Goal: Find specific page/section: Find specific page/section

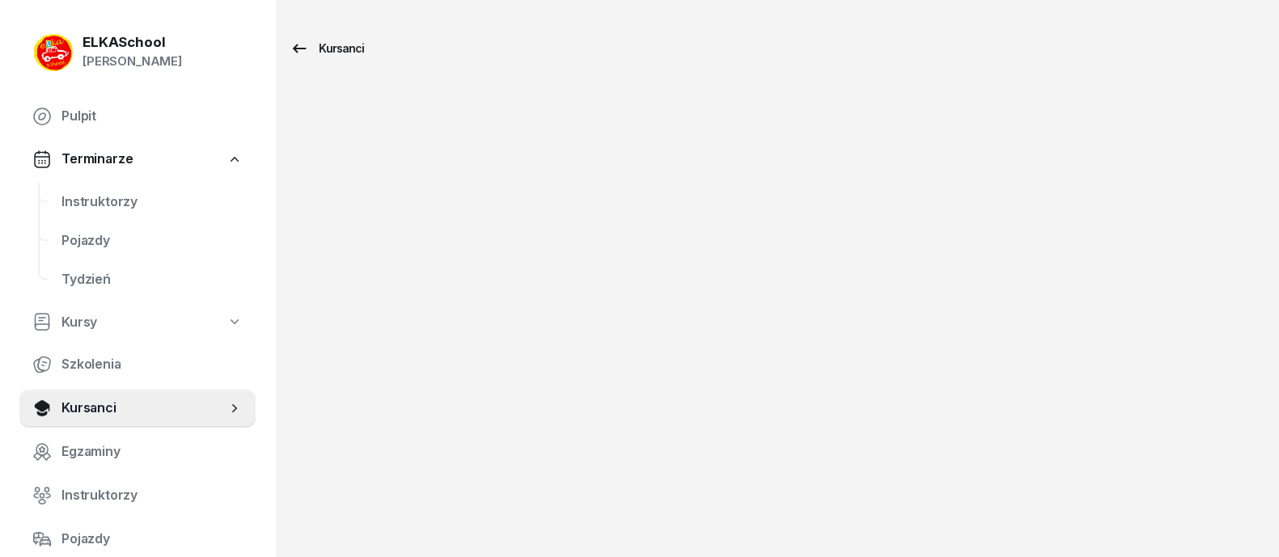
click at [310, 46] on div "Kursanci" at bounding box center [327, 48] width 74 height 19
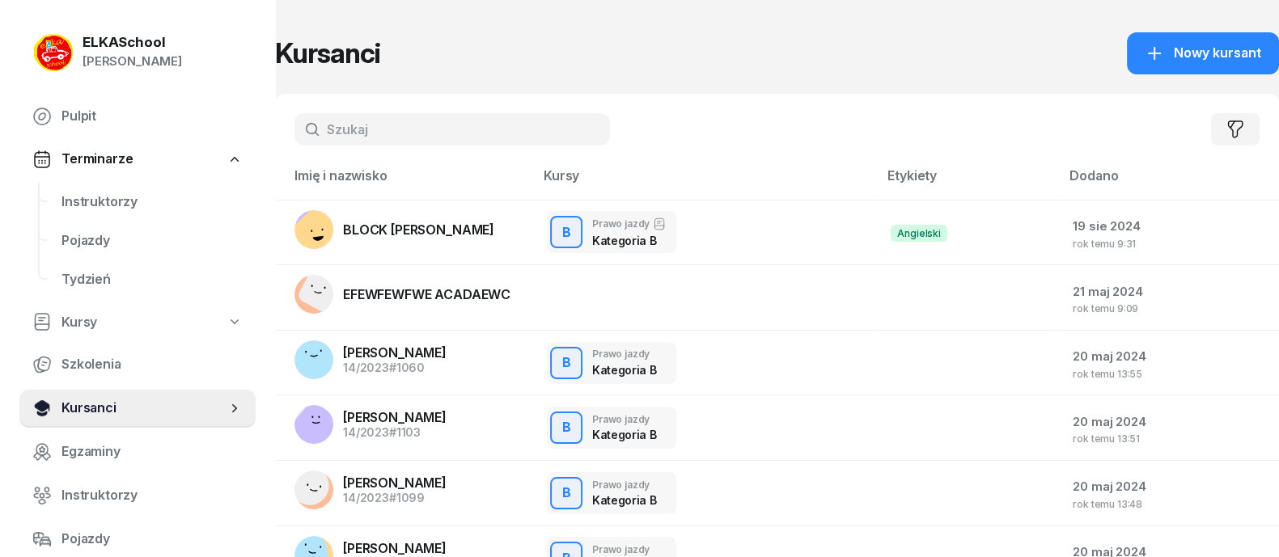
click at [117, 410] on span "Kursanci" at bounding box center [143, 408] width 165 height 21
